Goal: Information Seeking & Learning: Learn about a topic

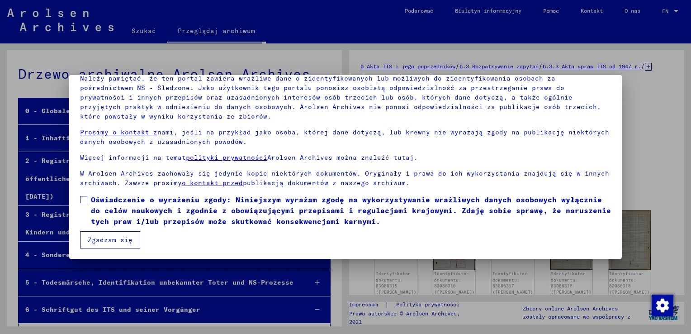
scroll to position [24881, 0]
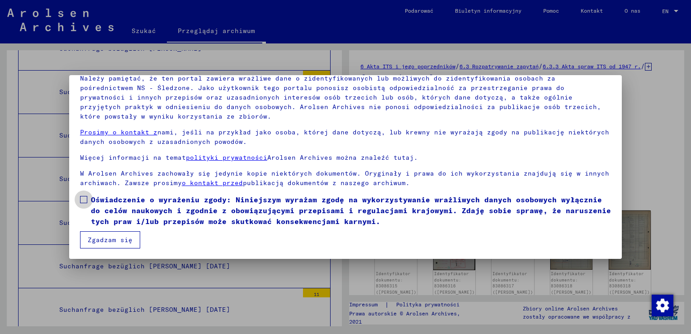
click at [85, 199] on span at bounding box center [83, 199] width 7 height 7
click at [94, 241] on button "Zgadzam się" at bounding box center [110, 239] width 60 height 17
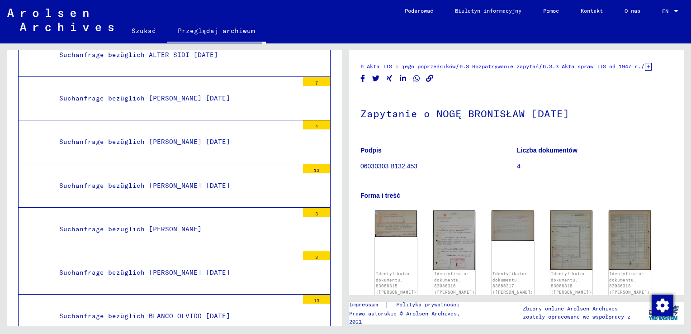
scroll to position [24700, 0]
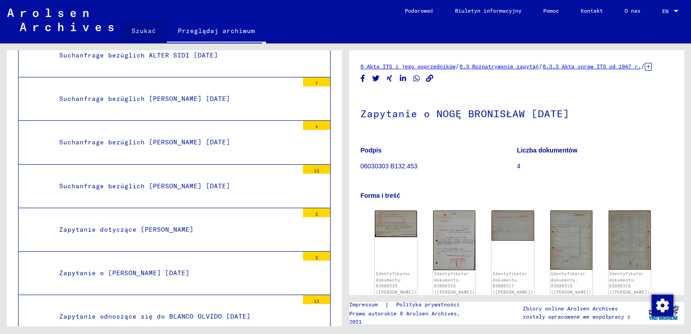
click at [146, 30] on link "Szukać" at bounding box center [144, 31] width 46 height 22
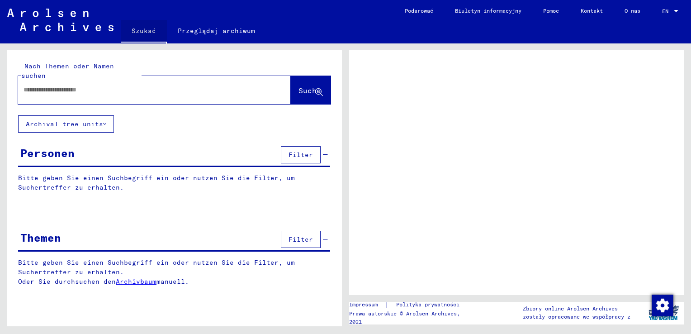
click at [146, 30] on link "Szukać" at bounding box center [144, 32] width 46 height 24
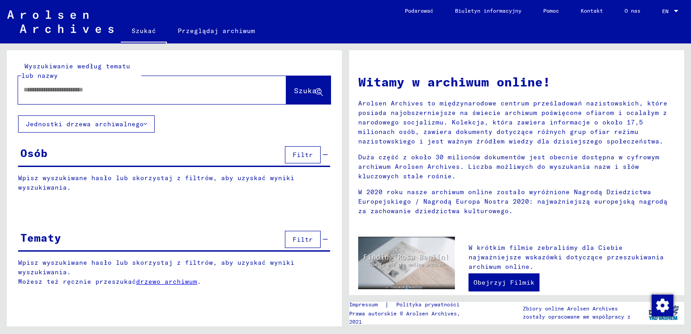
click at [132, 90] on input "text" at bounding box center [142, 89] width 236 height 9
type input "**********"
click at [311, 94] on span "Szukać" at bounding box center [307, 90] width 27 height 9
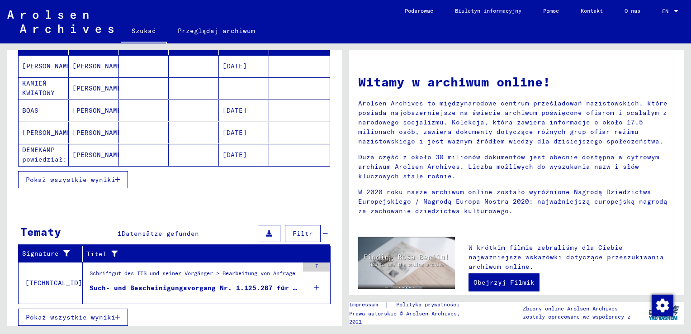
scroll to position [139, 0]
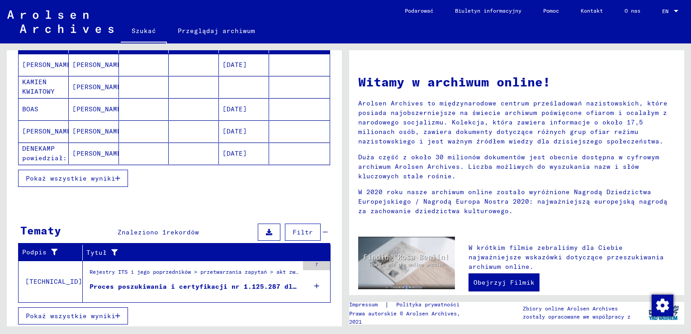
click at [156, 286] on div "Proces poszukiwania i certyfikacji nr 1.125.287 dla [PERSON_NAME]. 1912" at bounding box center [194, 286] width 209 height 9
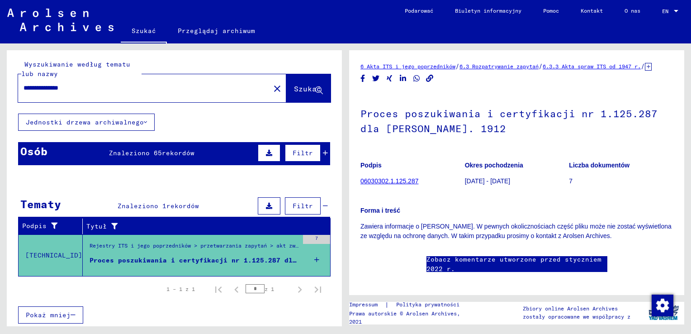
click at [401, 184] on link "06030302.1.125.287" at bounding box center [389, 180] width 58 height 7
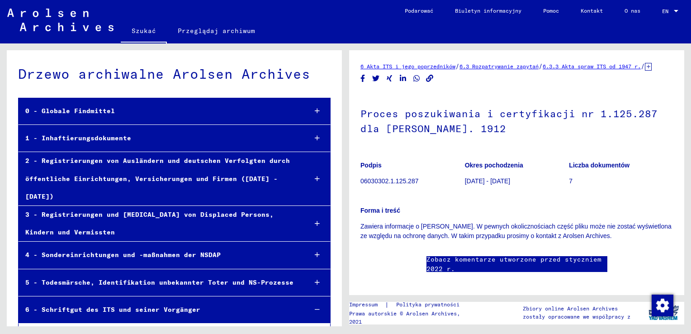
scroll to position [21980, 0]
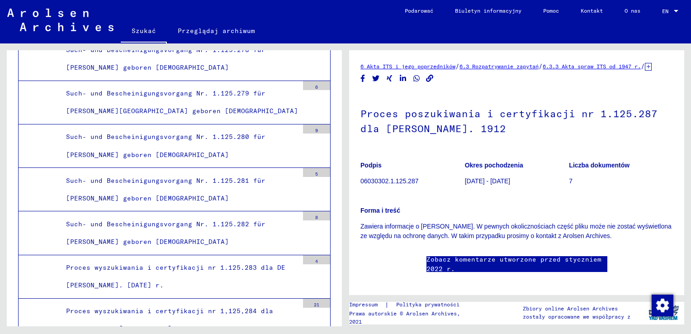
drag, startPoint x: 163, startPoint y: 182, endPoint x: 133, endPoint y: 190, distance: 30.5
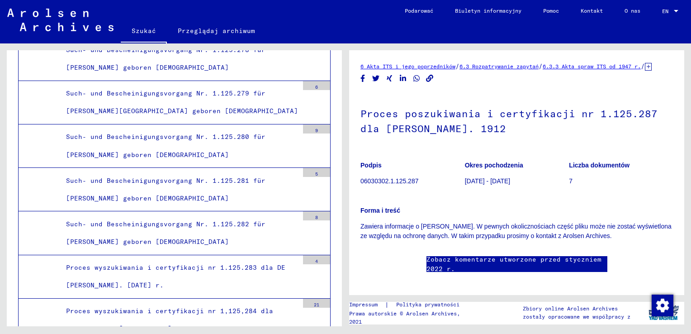
drag, startPoint x: 133, startPoint y: 190, endPoint x: 236, endPoint y: 201, distance: 103.6
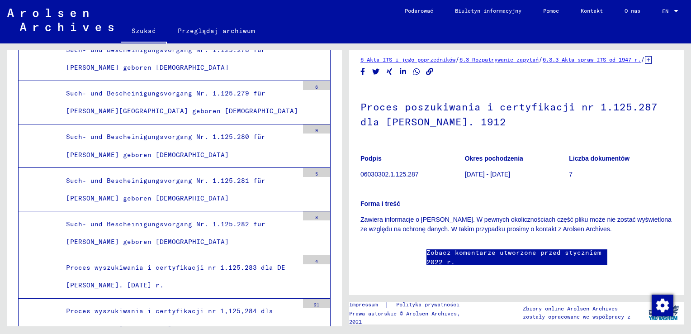
scroll to position [76, 0]
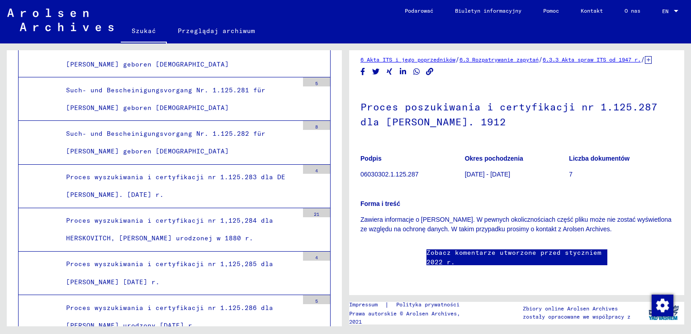
scroll to position [22025, 0]
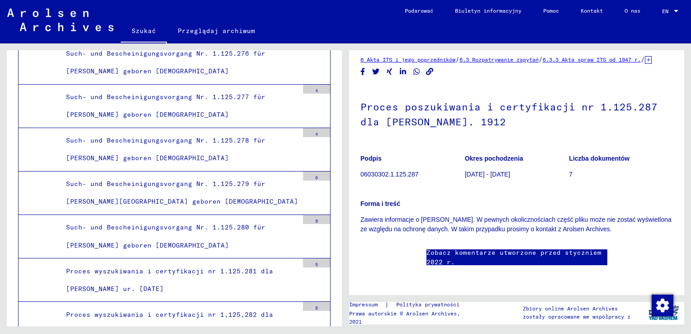
scroll to position [0, 0]
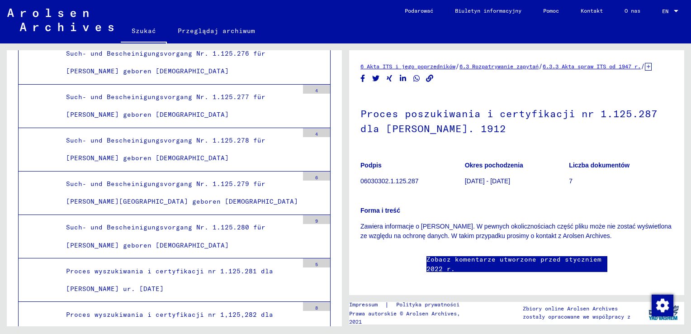
click at [411, 64] on link "6 Akta ITS i jego poprzedników" at bounding box center [407, 66] width 95 height 7
click at [509, 66] on link "6.3 Rozpatrywanie zapytań" at bounding box center [498, 66] width 79 height 7
click at [612, 66] on link "6.3.3 Akta spraw ITS od 1947 r." at bounding box center [591, 66] width 98 height 7
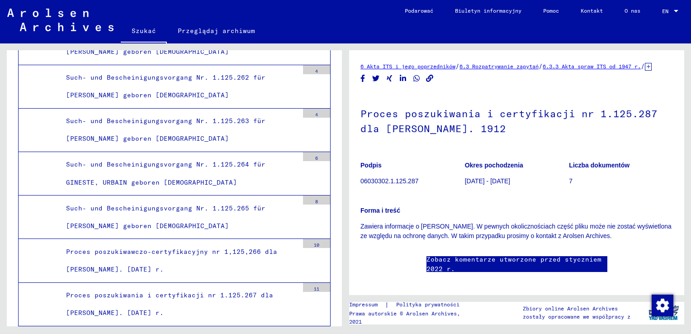
click at [601, 66] on link "6.3.3 Akta spraw ITS od 1947 r." at bounding box center [591, 66] width 98 height 7
click at [600, 67] on link "6.3.3 Akta spraw ITS od 1947 r." at bounding box center [591, 66] width 98 height 7
click at [604, 64] on link "6.3.3 Akta spraw ITS od 1947 r." at bounding box center [591, 66] width 98 height 7
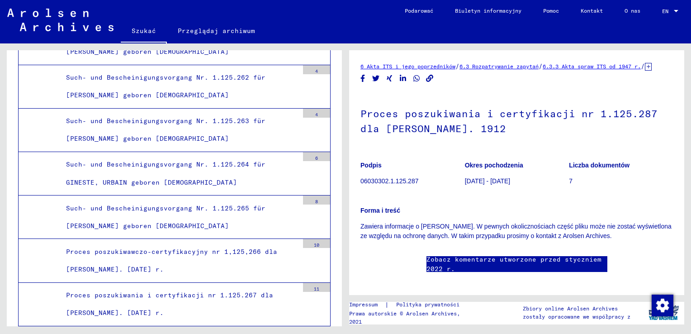
click at [604, 64] on link "6.3.3 Akta spraw ITS od 1947 r." at bounding box center [591, 66] width 98 height 7
click at [500, 66] on link "6.3 Rozpatrywanie zapytań" at bounding box center [498, 66] width 79 height 7
click at [631, 64] on link "6.3.3 Akta spraw ITS od 1947 r." at bounding box center [591, 66] width 98 height 7
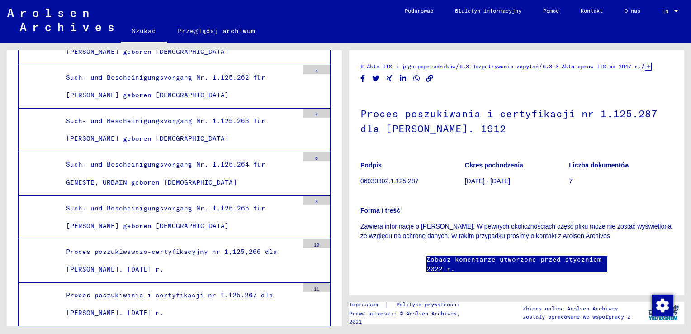
scroll to position [90, 0]
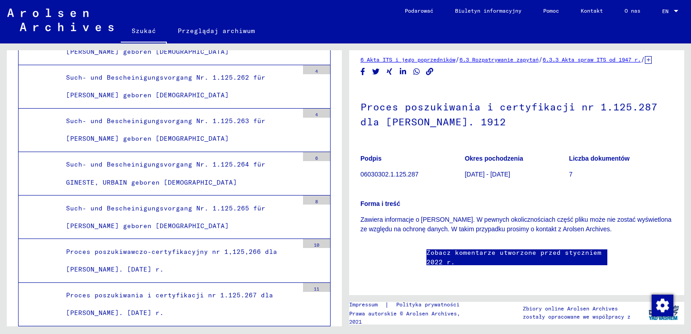
drag, startPoint x: 598, startPoint y: 156, endPoint x: 654, endPoint y: 155, distance: 56.1
click at [654, 215] on p "Zawiera informacje o [PERSON_NAME]. W pewnych okolicznościach część pliku może …" at bounding box center [516, 224] width 312 height 19
drag, startPoint x: 654, startPoint y: 155, endPoint x: 628, endPoint y: 150, distance: 26.2
drag, startPoint x: 628, startPoint y: 150, endPoint x: 635, endPoint y: 162, distance: 13.3
click at [637, 167] on div "6 Akta ITS i jego poprzedników / 6.3 Rozpatrywanie zapytań / 6.3.3 Akta spraw I…" at bounding box center [516, 169] width 312 height 229
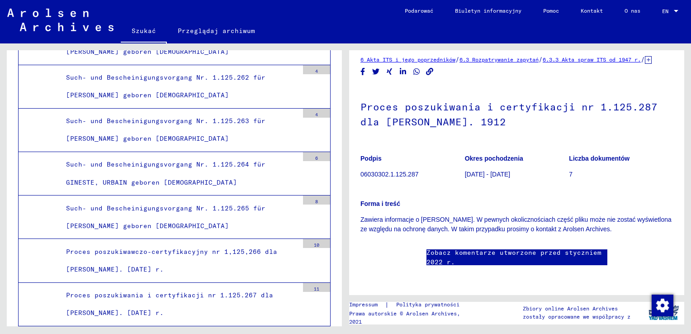
drag, startPoint x: 597, startPoint y: 153, endPoint x: 652, endPoint y: 156, distance: 55.7
click at [652, 215] on p "Zawiera informacje o [PERSON_NAME]. W pewnych okolicznościach część pliku może …" at bounding box center [516, 224] width 312 height 19
drag, startPoint x: 652, startPoint y: 156, endPoint x: 634, endPoint y: 152, distance: 18.9
copy p "Arolsen Archives."
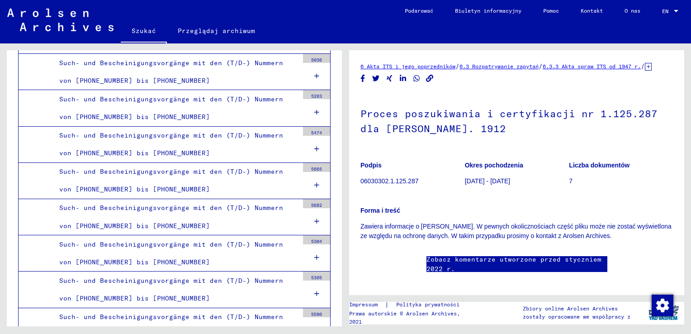
scroll to position [0, 0]
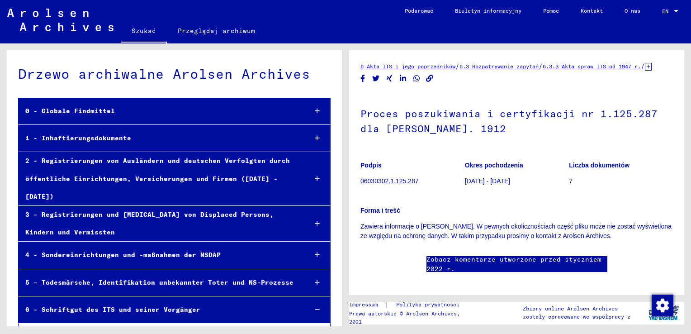
click at [151, 29] on link "Szukać" at bounding box center [144, 32] width 46 height 24
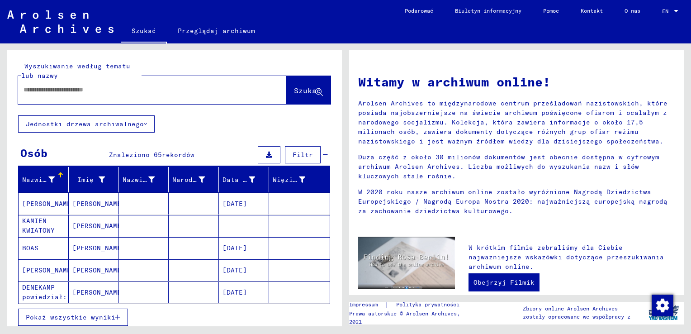
click at [128, 89] on input "text" at bounding box center [142, 89] width 236 height 9
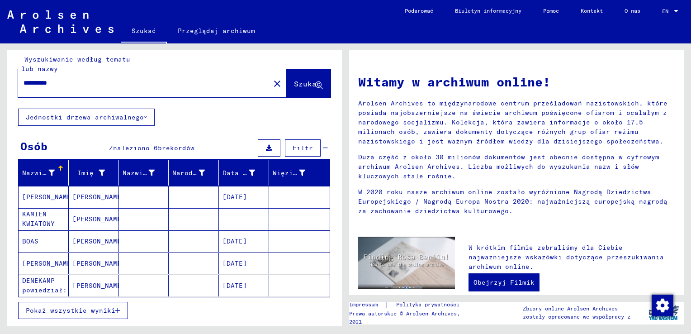
scroll to position [8, 0]
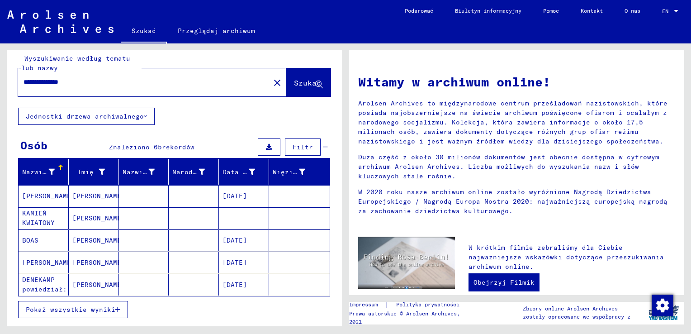
click at [299, 78] on span "Szukać" at bounding box center [307, 82] width 27 height 9
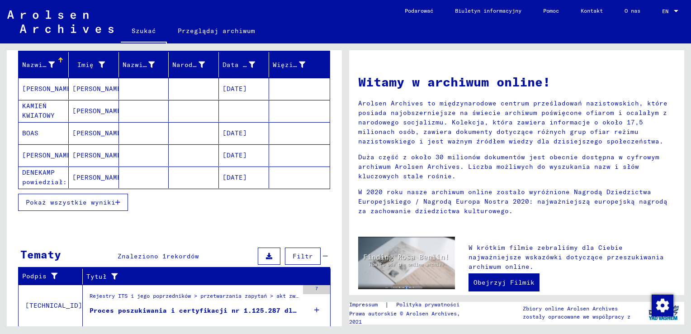
scroll to position [139, 0]
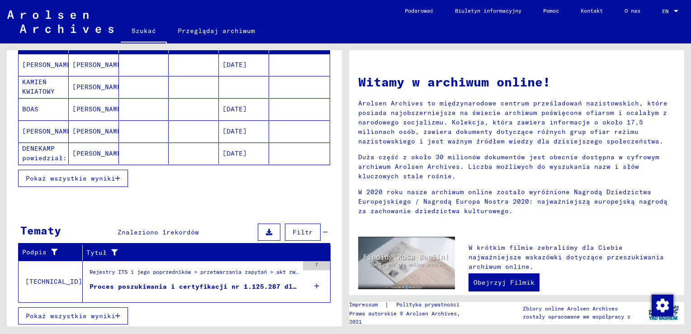
click at [226, 286] on div "Proces poszukiwania i certyfikacji nr 1.125.287 dla [PERSON_NAME]. 1912" at bounding box center [194, 286] width 209 height 9
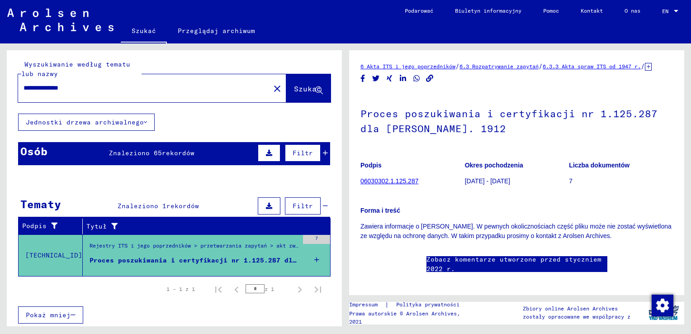
click at [240, 258] on div "Proces poszukiwania i certyfikacji nr 1.125.287 dla [PERSON_NAME]. 1912" at bounding box center [194, 259] width 209 height 9
click at [97, 242] on div "Rejestry ITS i jego poprzedników > przetwarzania zapytań > akt związanych ze sp…" at bounding box center [194, 247] width 209 height 13
click at [283, 244] on div "Rejestry ITS i jego poprzedników > przetwarzania zapytań > akt związanych ze sp…" at bounding box center [194, 247] width 209 height 13
click at [313, 236] on mat-cell at bounding box center [299, 247] width 61 height 22
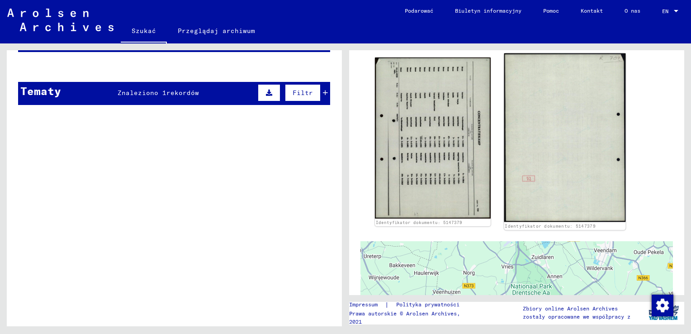
scroll to position [90, 0]
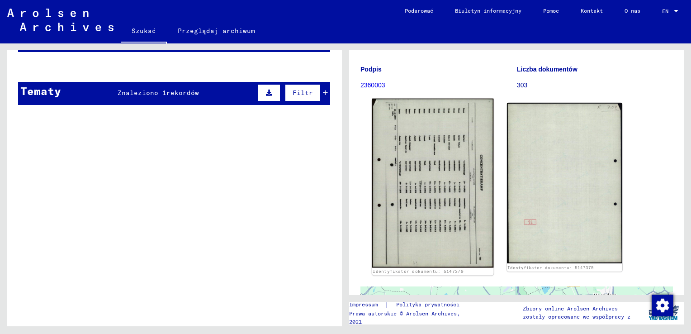
click at [431, 193] on img at bounding box center [432, 183] width 121 height 169
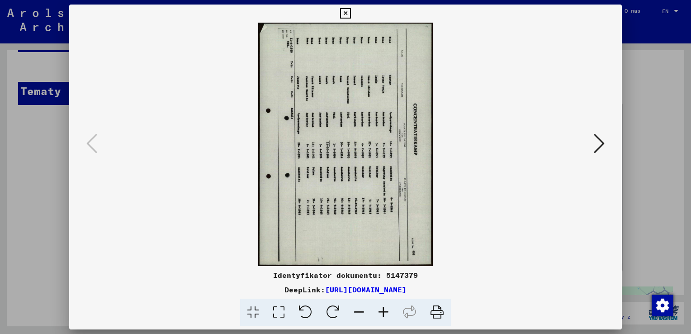
click at [404, 169] on img at bounding box center [345, 144] width 491 height 243
click at [599, 144] on icon at bounding box center [599, 143] width 11 height 22
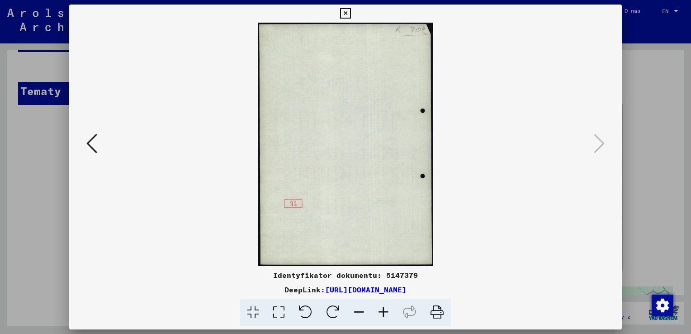
click at [92, 145] on icon at bounding box center [91, 143] width 11 height 22
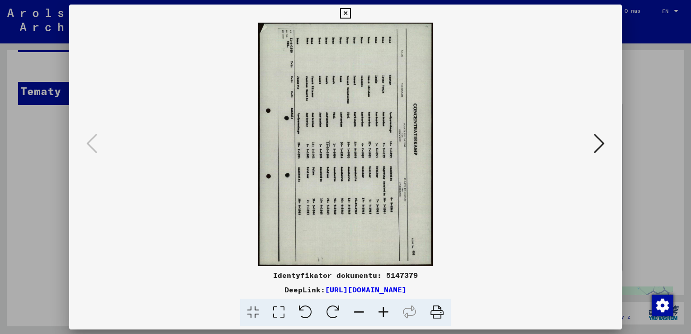
click at [523, 123] on img at bounding box center [345, 144] width 491 height 243
click at [348, 15] on icon at bounding box center [345, 13] width 10 height 11
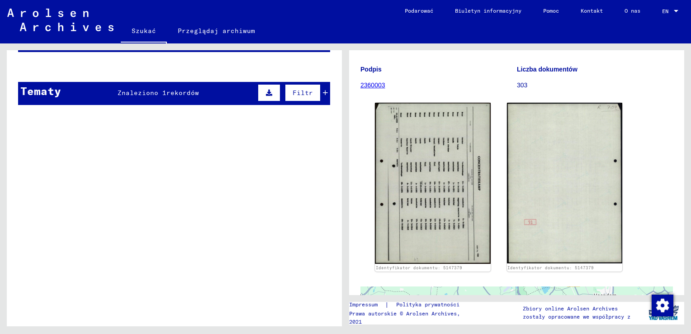
scroll to position [24, 0]
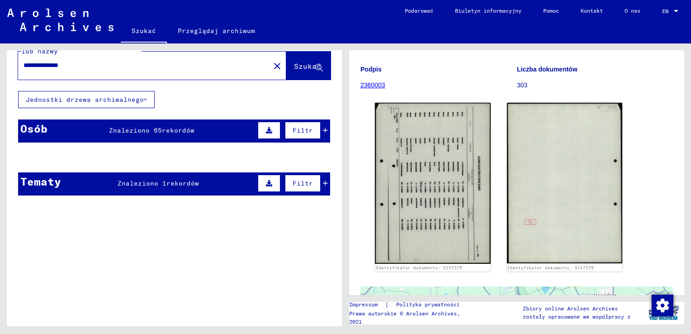
click at [297, 183] on span "Filtr" at bounding box center [302, 183] width 20 height 8
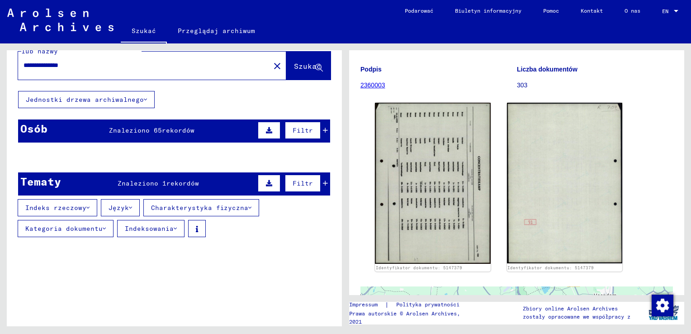
click at [56, 230] on font "Kategoria dokumentu" at bounding box center [63, 228] width 77 height 8
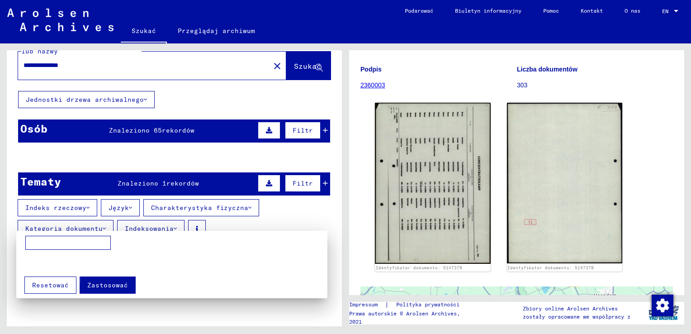
click at [99, 283] on span "Zastosować" at bounding box center [107, 285] width 41 height 8
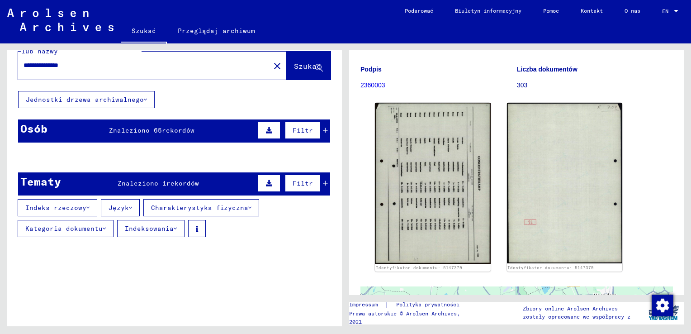
click at [322, 182] on mat-cell at bounding box center [299, 179] width 61 height 22
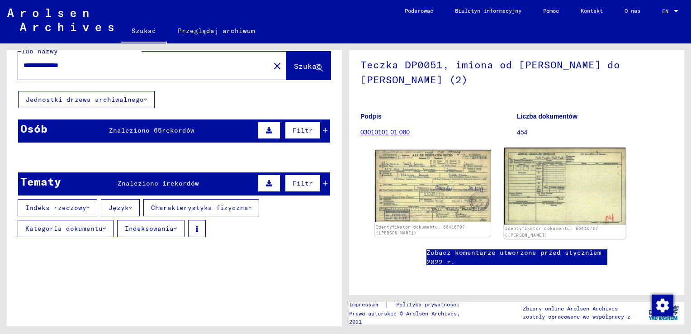
scroll to position [136, 0]
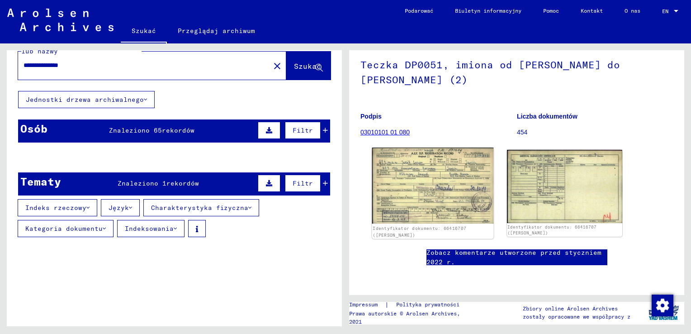
click at [460, 147] on img at bounding box center [432, 185] width 121 height 76
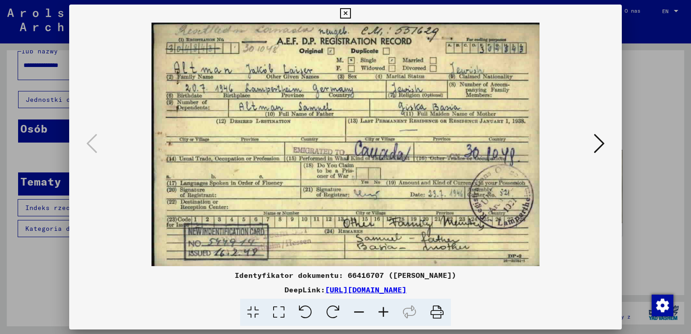
click at [598, 144] on icon at bounding box center [599, 143] width 11 height 22
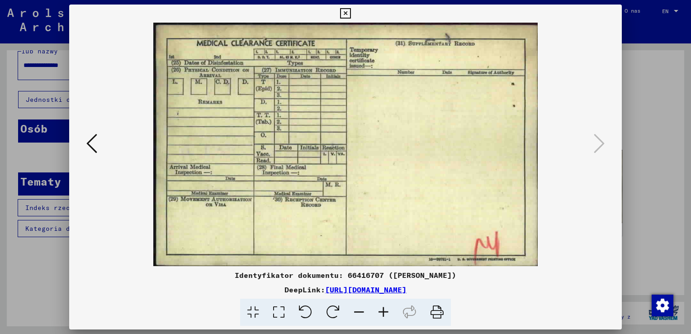
click at [347, 14] on icon at bounding box center [345, 13] width 10 height 11
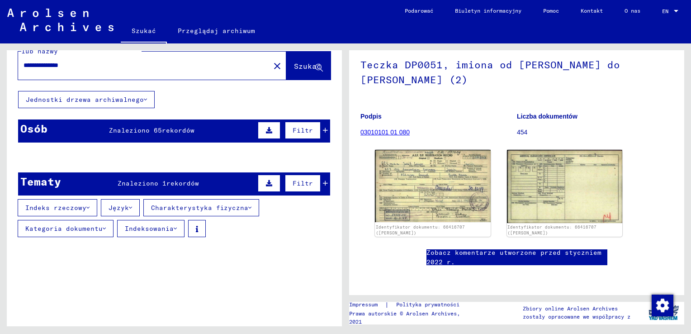
click at [162, 129] on span "rekordów" at bounding box center [178, 130] width 33 height 8
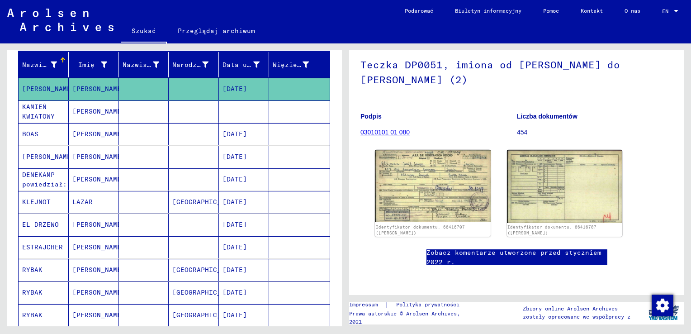
scroll to position [0, 0]
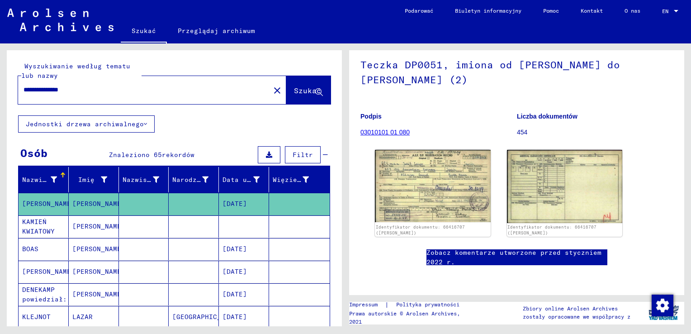
click at [107, 88] on input "**********" at bounding box center [144, 89] width 241 height 9
click at [295, 91] on span "Szukać" at bounding box center [307, 90] width 27 height 9
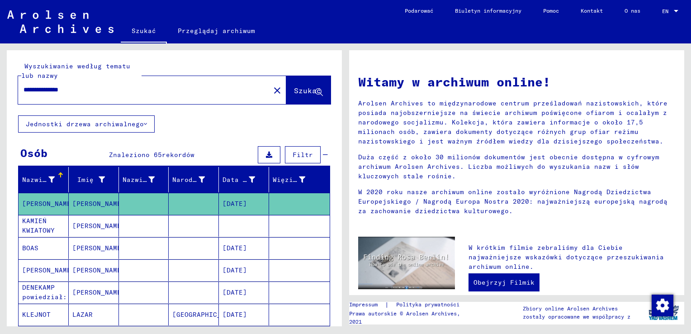
scroll to position [181, 0]
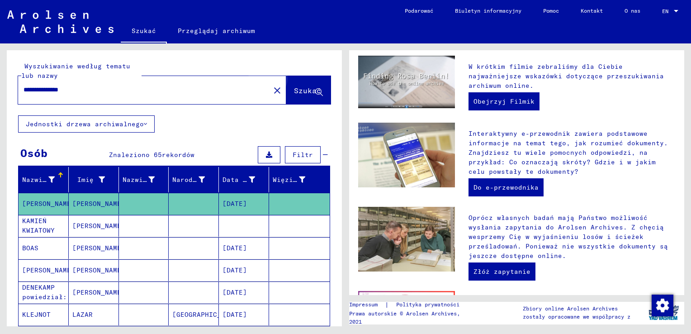
click at [297, 90] on span "Szukać" at bounding box center [307, 90] width 27 height 9
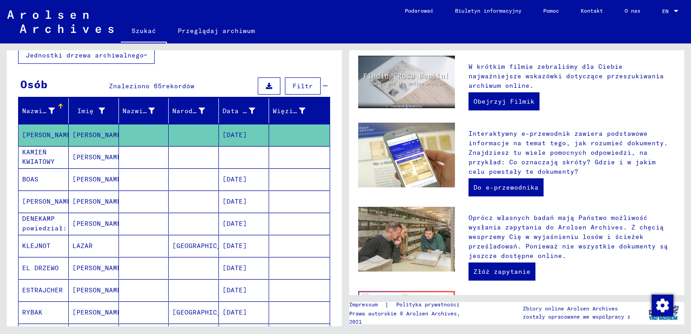
scroll to position [0, 0]
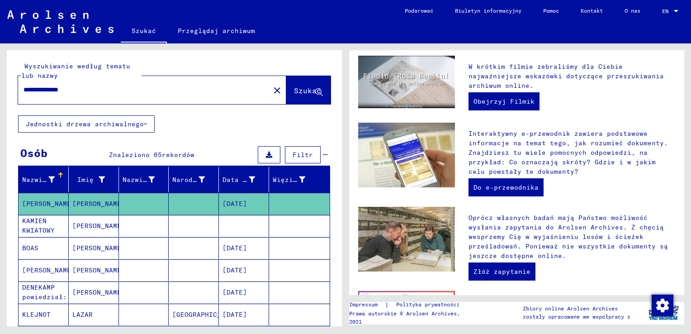
click at [29, 89] on input "**********" at bounding box center [142, 89] width 236 height 9
type input "**********"
click at [307, 88] on span "Szukać" at bounding box center [307, 90] width 27 height 9
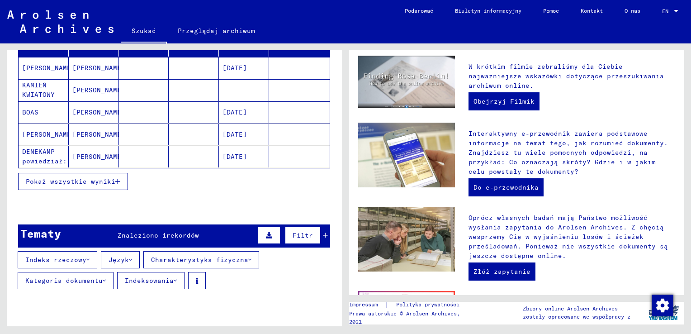
scroll to position [176, 0]
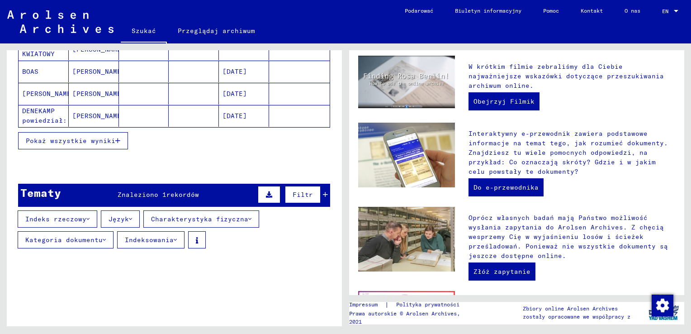
click at [157, 192] on span "Znaleziono 1" at bounding box center [142, 194] width 49 height 8
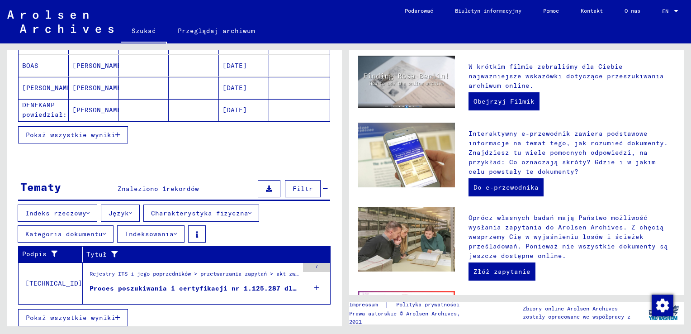
scroll to position [184, 0]
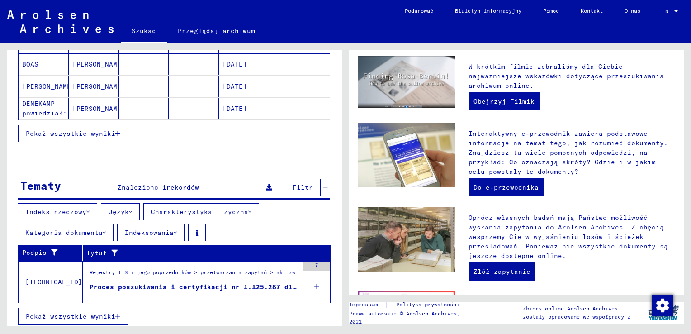
click at [206, 282] on div "Proces poszukiwania i certyfikacji nr 1.125.287 dla [PERSON_NAME]. 1912" at bounding box center [194, 286] width 209 height 9
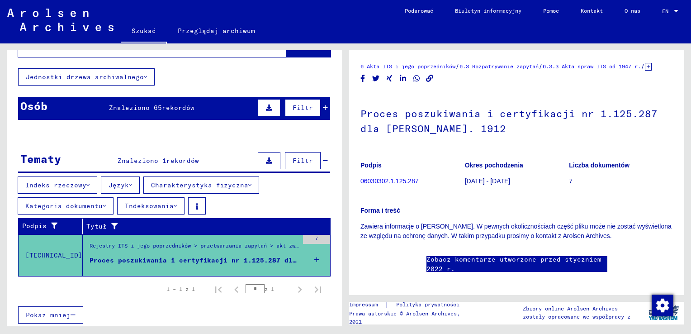
click at [391, 184] on link "06030302.1.125.287" at bounding box center [389, 180] width 58 height 7
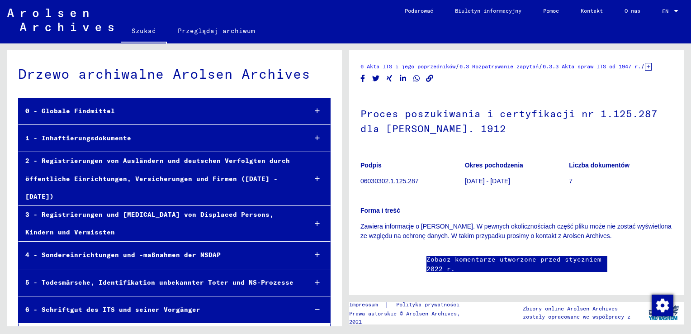
scroll to position [21980, 0]
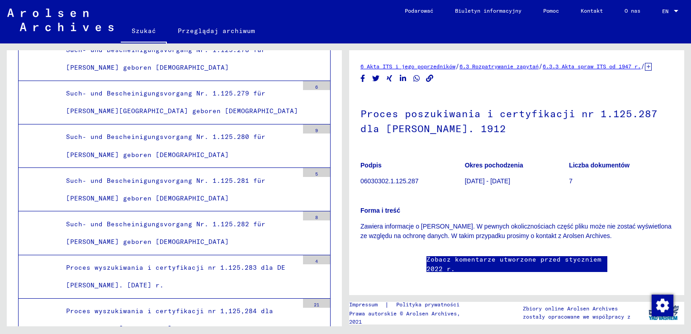
click at [208, 33] on link "Przeglądaj archiwum" at bounding box center [216, 31] width 99 height 22
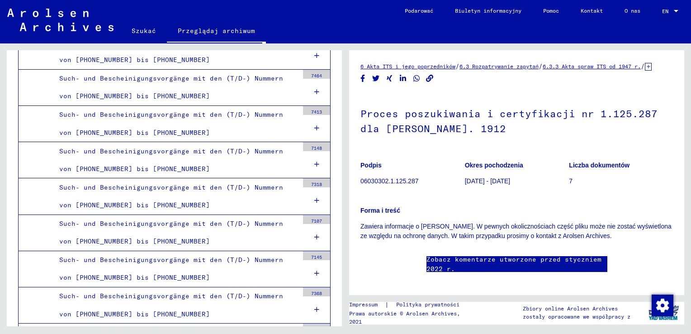
scroll to position [40629, 0]
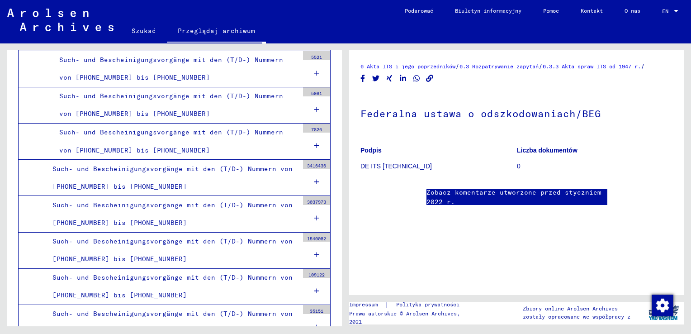
scroll to position [40583, 0]
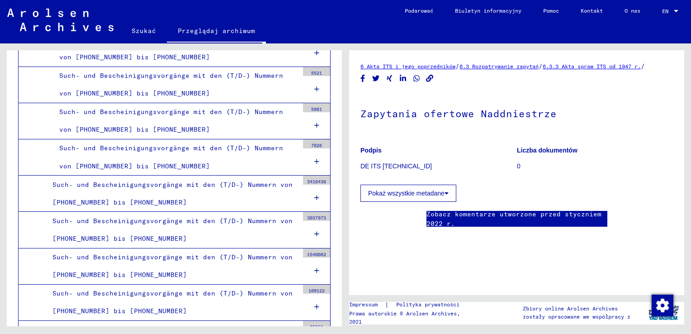
click at [414, 197] on font "Pokaż wszystkie metadane" at bounding box center [406, 192] width 76 height 7
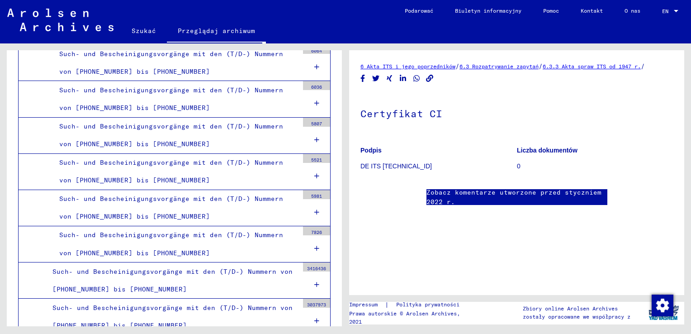
scroll to position [40493, 0]
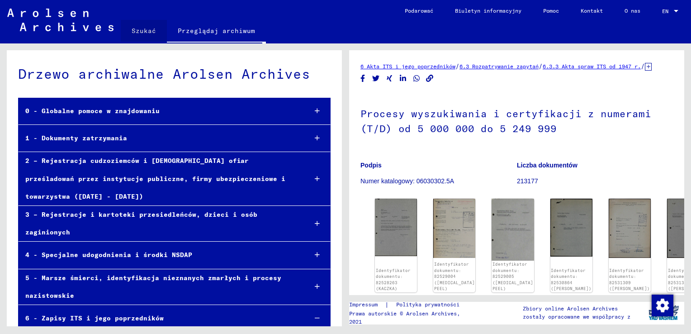
click at [145, 34] on link "Szukać" at bounding box center [144, 31] width 46 height 22
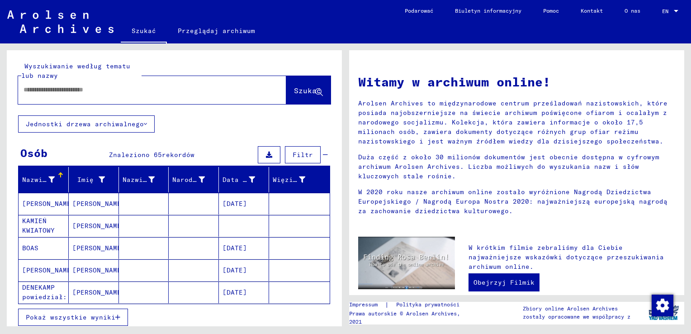
click at [127, 90] on input "text" at bounding box center [142, 89] width 236 height 9
click at [294, 95] on span "Szukać" at bounding box center [308, 90] width 29 height 9
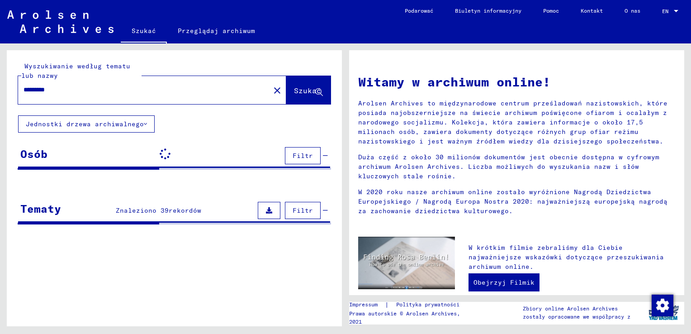
click at [103, 90] on input "*********" at bounding box center [142, 89] width 236 height 9
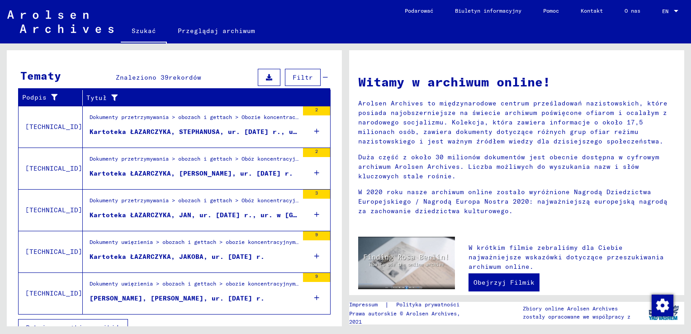
scroll to position [305, 0]
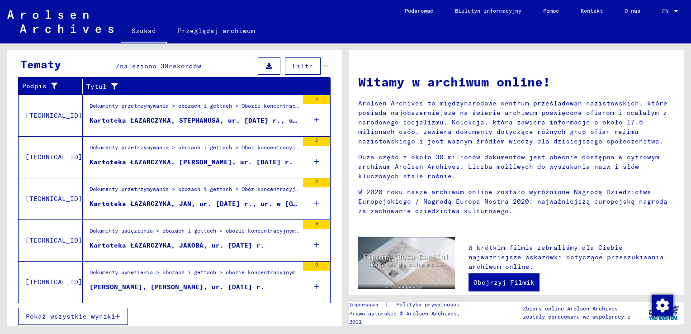
type input "**********"
click at [184, 241] on div "Kartoteka ŁAZARCZYKA, JAKOBA, ur. [DATE] r." at bounding box center [177, 245] width 175 height 9
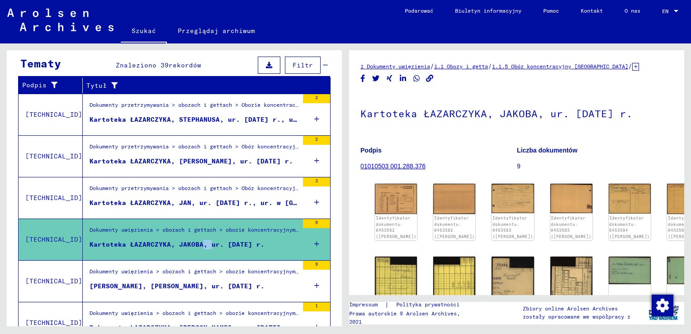
click at [476, 64] on link "1.1 Obozy i getta" at bounding box center [461, 66] width 54 height 7
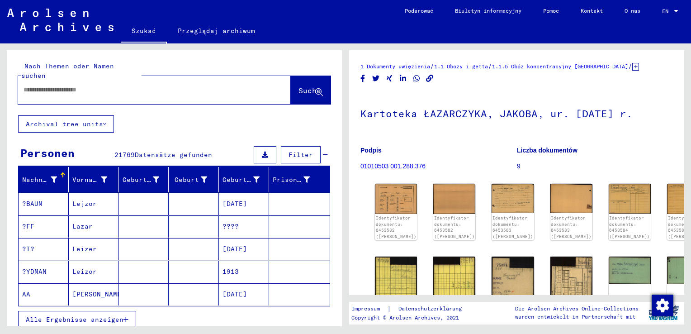
type input "*******"
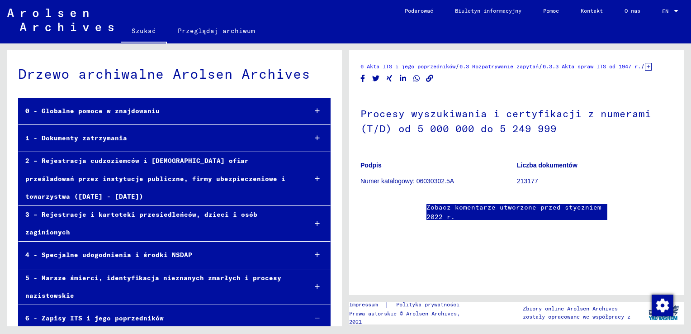
click at [151, 32] on link "Szukać" at bounding box center [144, 32] width 46 height 24
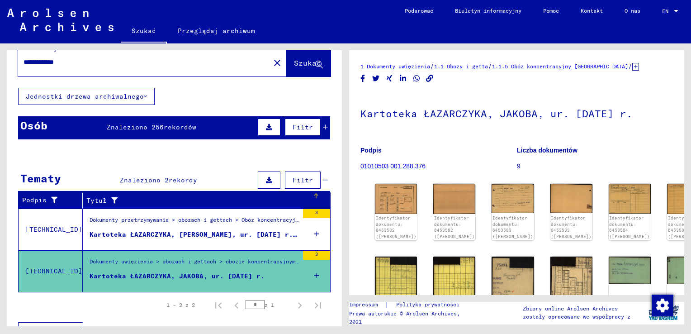
scroll to position [43, 0]
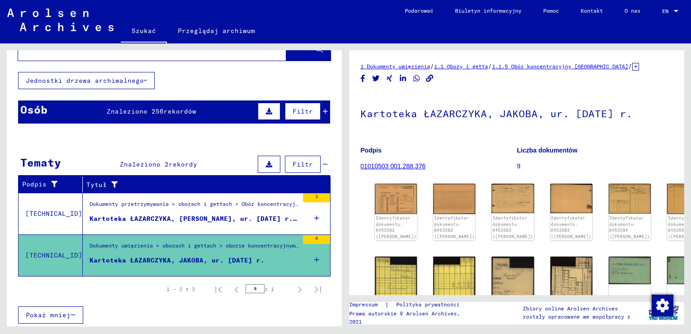
click at [181, 210] on div "Dokumenty przetrzymywania > obozach i gettach > Obóz koncentracyjny [GEOGRAPHIC…" at bounding box center [194, 206] width 209 height 13
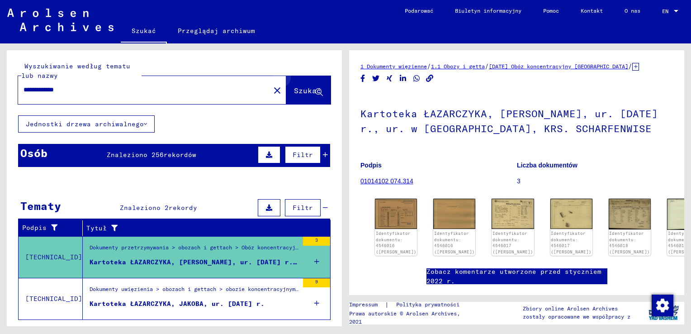
click at [315, 89] on icon at bounding box center [319, 93] width 8 height 8
